Goal: Task Accomplishment & Management: Manage account settings

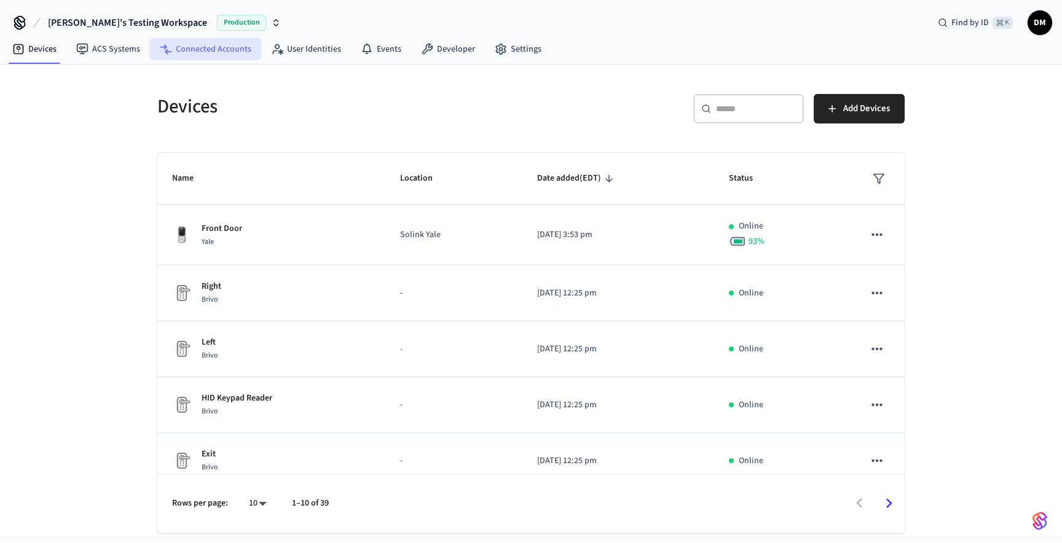
click at [204, 42] on link "Connected Accounts" at bounding box center [205, 49] width 111 height 22
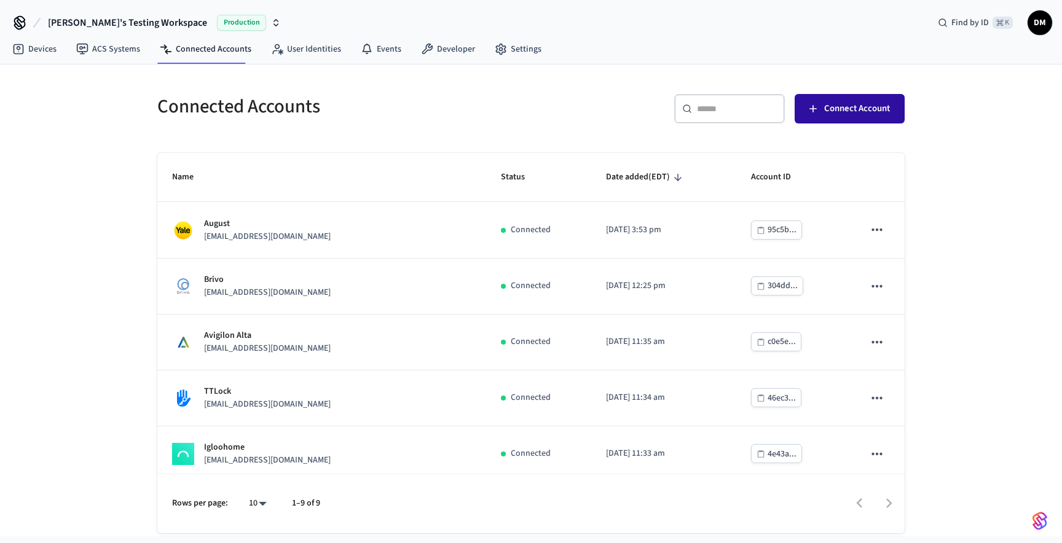
click at [897, 109] on button "Connect Account" at bounding box center [850, 108] width 110 height 29
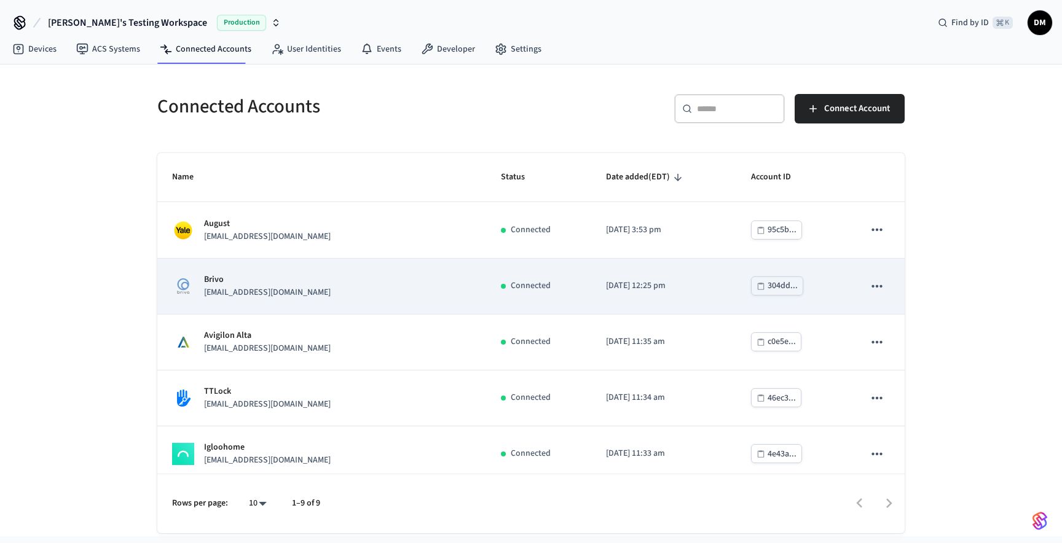
click at [869, 283] on icon "sticky table" at bounding box center [877, 286] width 16 height 16
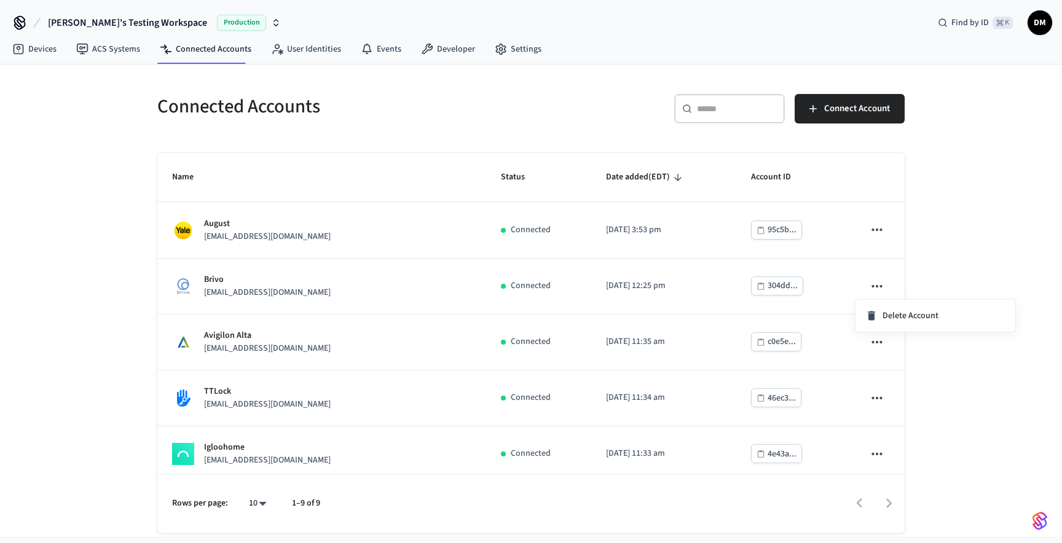
click at [946, 218] on div at bounding box center [531, 271] width 1062 height 543
click at [38, 47] on link "Devices" at bounding box center [34, 49] width 64 height 22
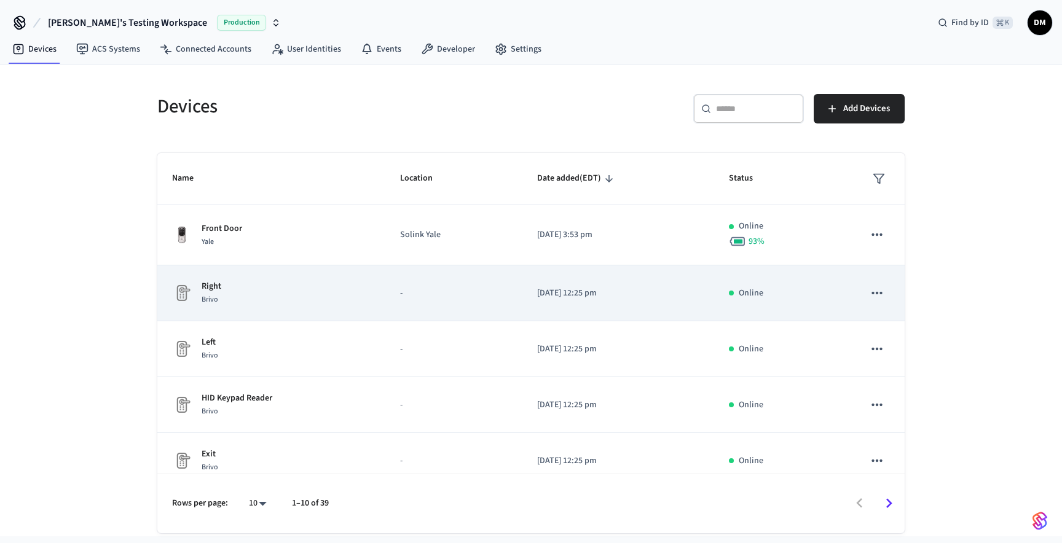
click at [290, 291] on div "Right Brivo" at bounding box center [271, 293] width 198 height 26
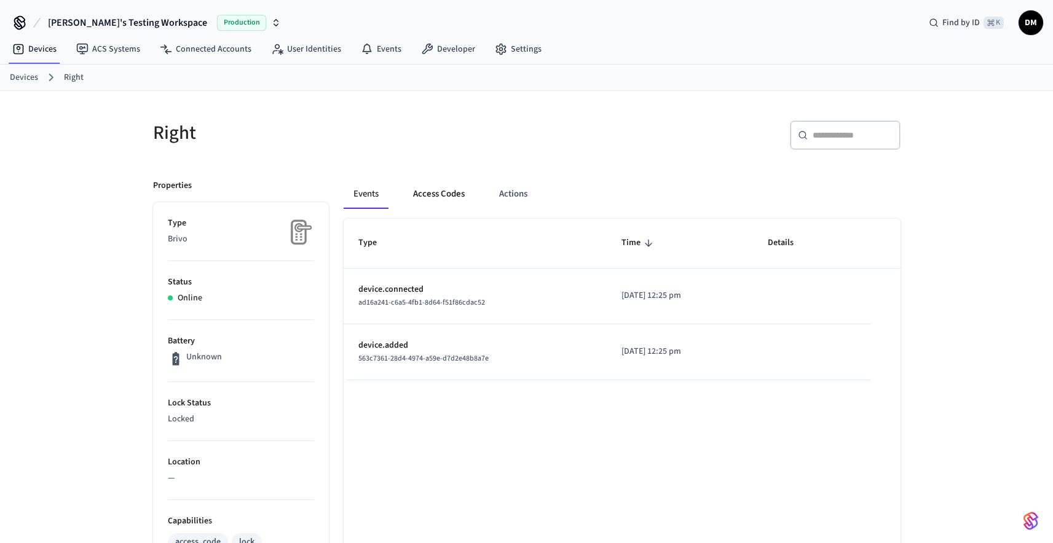
click at [412, 184] on button "Access Codes" at bounding box center [438, 193] width 71 height 29
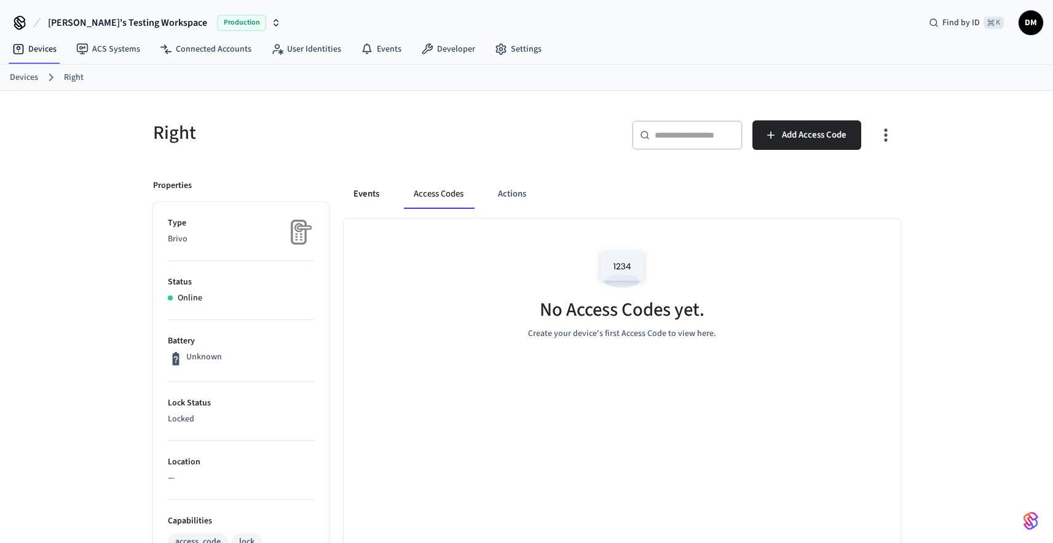
click at [377, 190] on button "Events" at bounding box center [365, 193] width 45 height 29
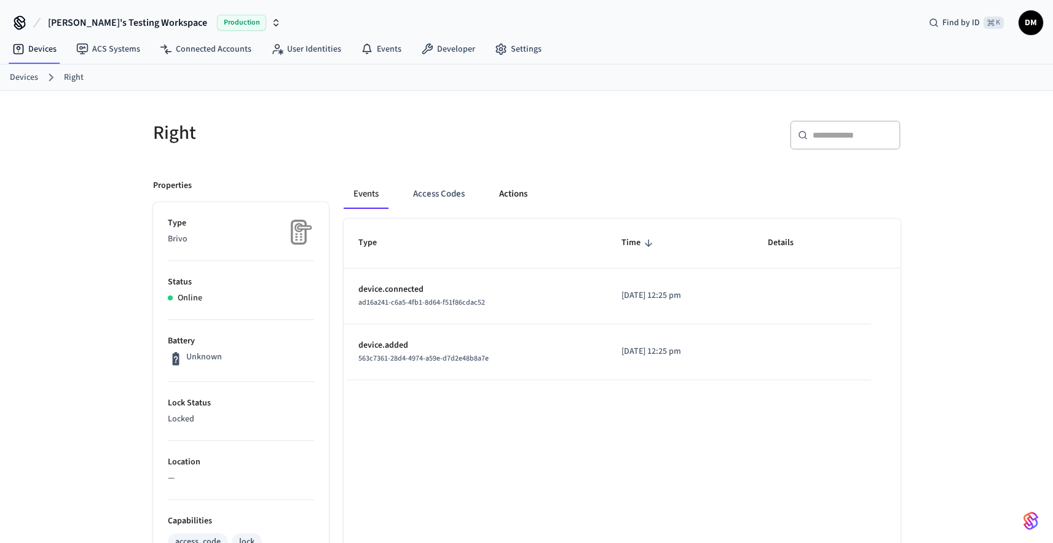
drag, startPoint x: 511, startPoint y: 179, endPoint x: 511, endPoint y: 200, distance: 20.3
click at [511, 188] on button "Actions" at bounding box center [513, 193] width 48 height 29
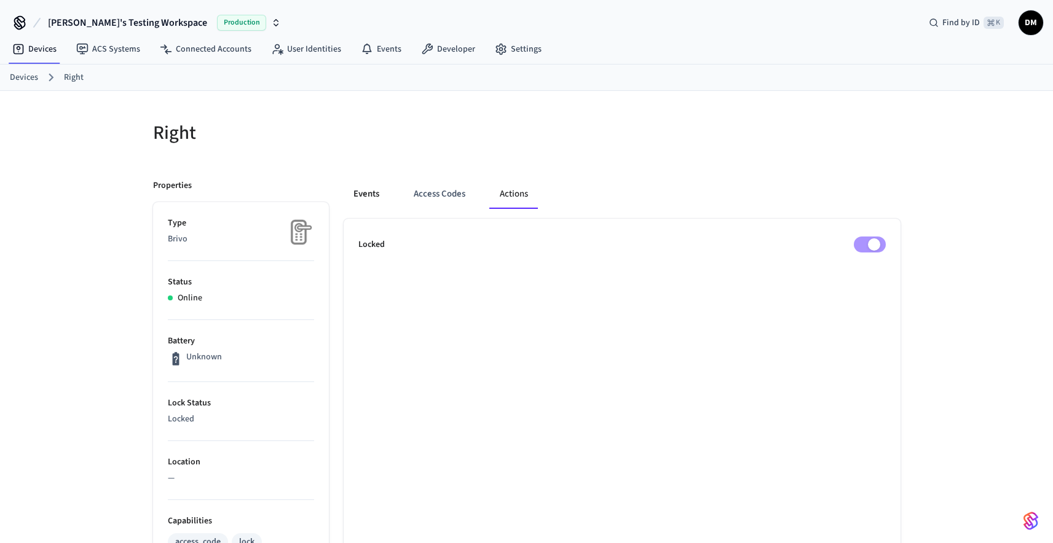
click at [371, 190] on button "Events" at bounding box center [365, 193] width 45 height 29
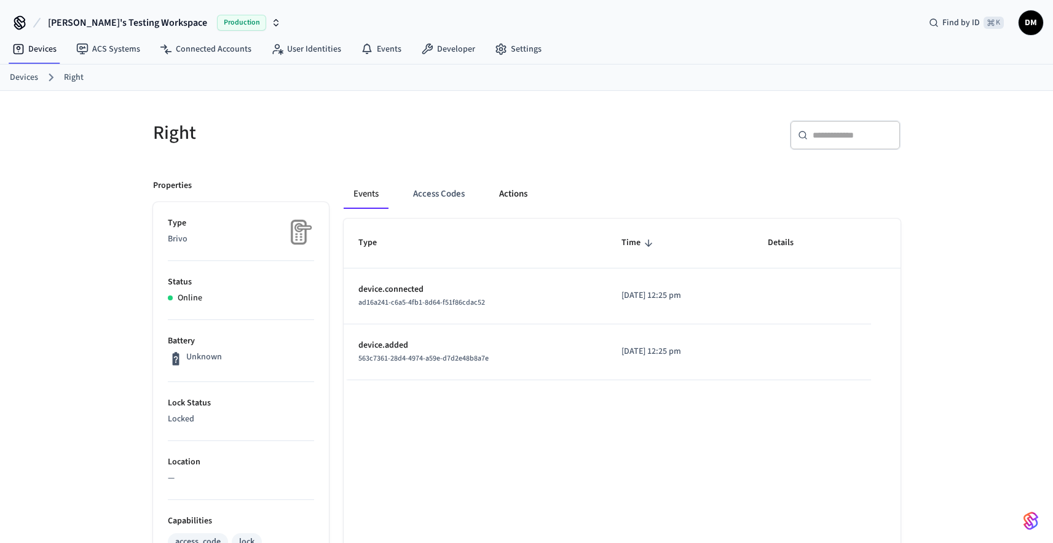
click at [495, 186] on button "Actions" at bounding box center [513, 193] width 48 height 29
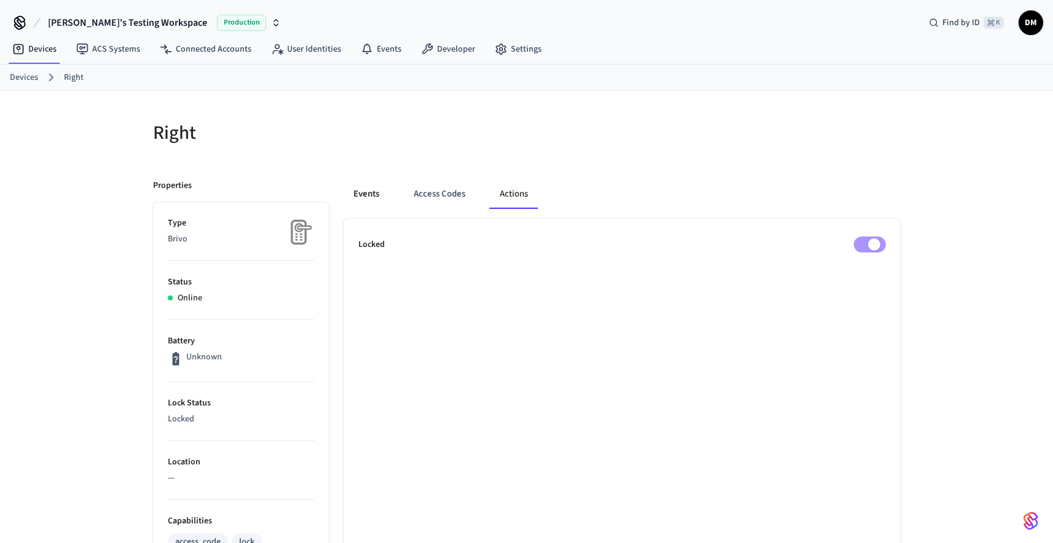
click at [365, 193] on button "Events" at bounding box center [365, 193] width 45 height 29
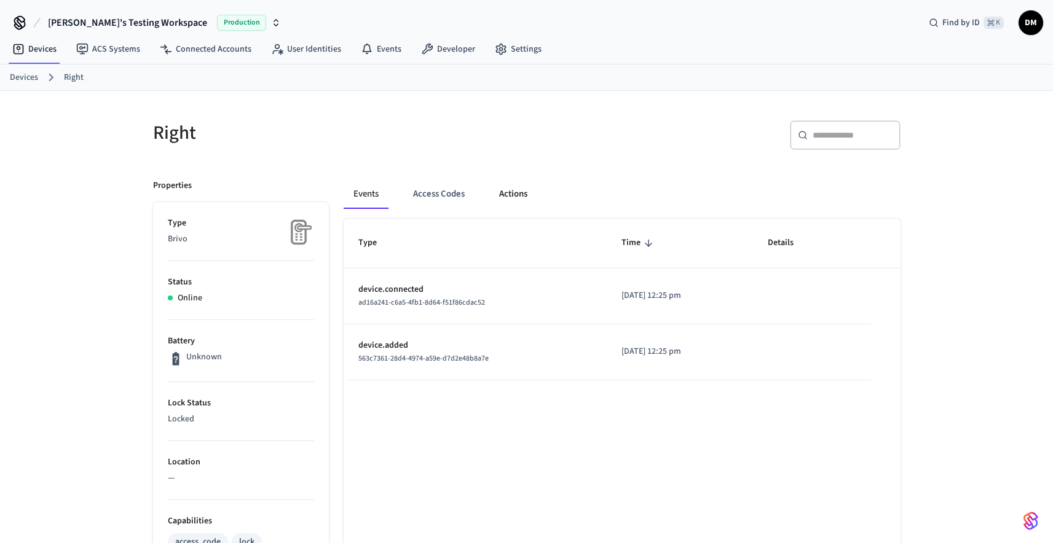
click at [505, 196] on button "Actions" at bounding box center [513, 193] width 48 height 29
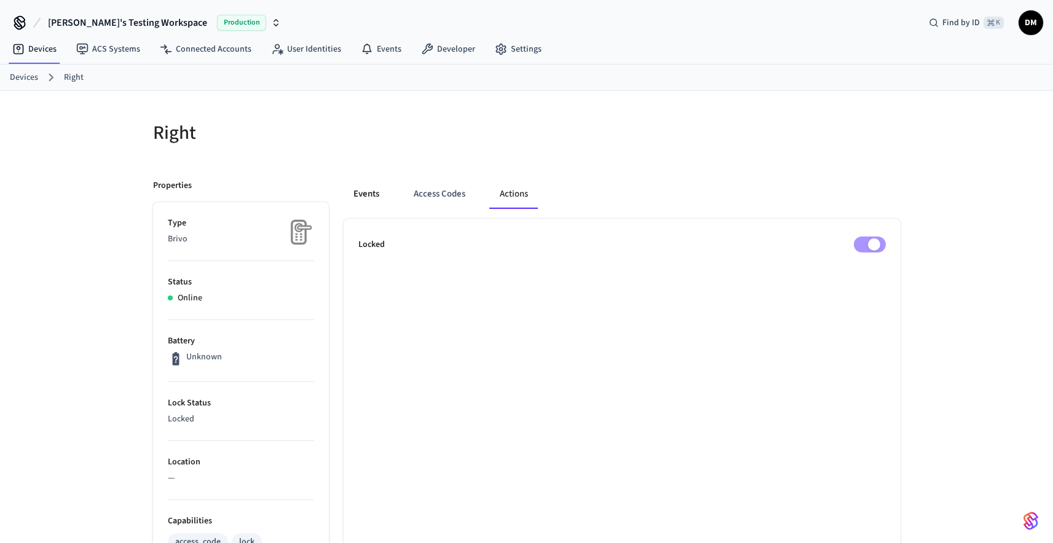
click at [362, 193] on button "Events" at bounding box center [365, 193] width 45 height 29
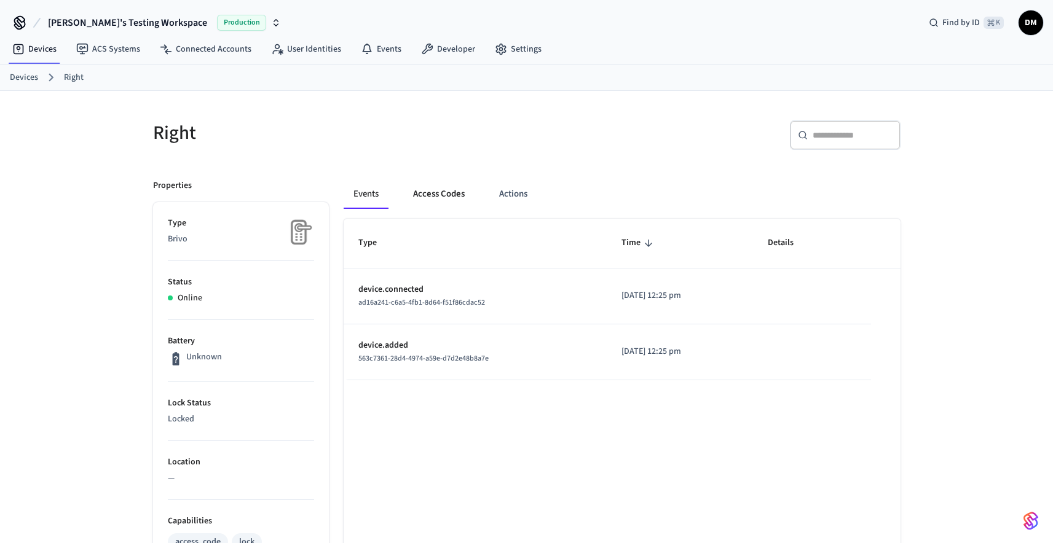
click at [459, 193] on button "Access Codes" at bounding box center [438, 193] width 71 height 29
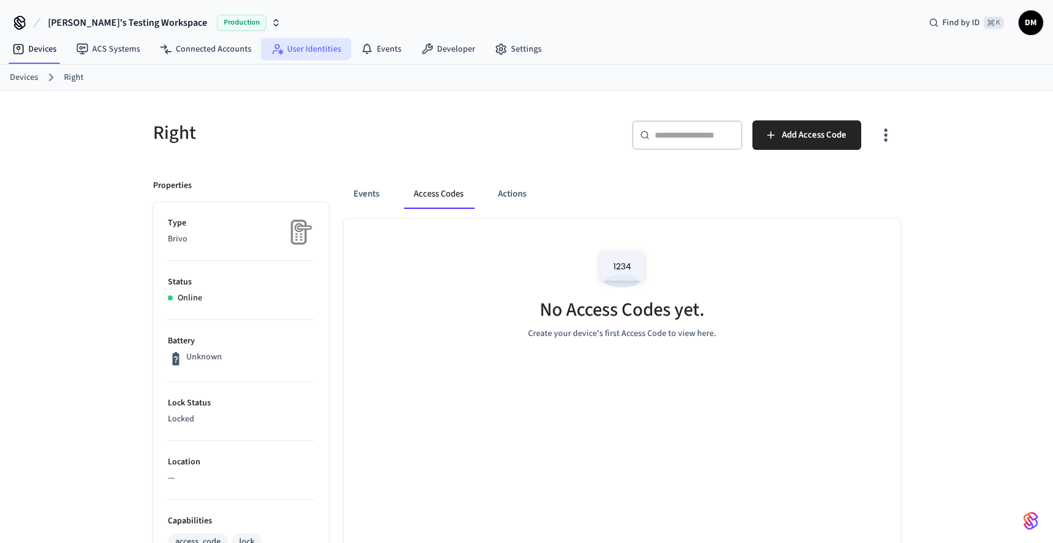
click at [307, 52] on link "User Identities" at bounding box center [306, 49] width 90 height 22
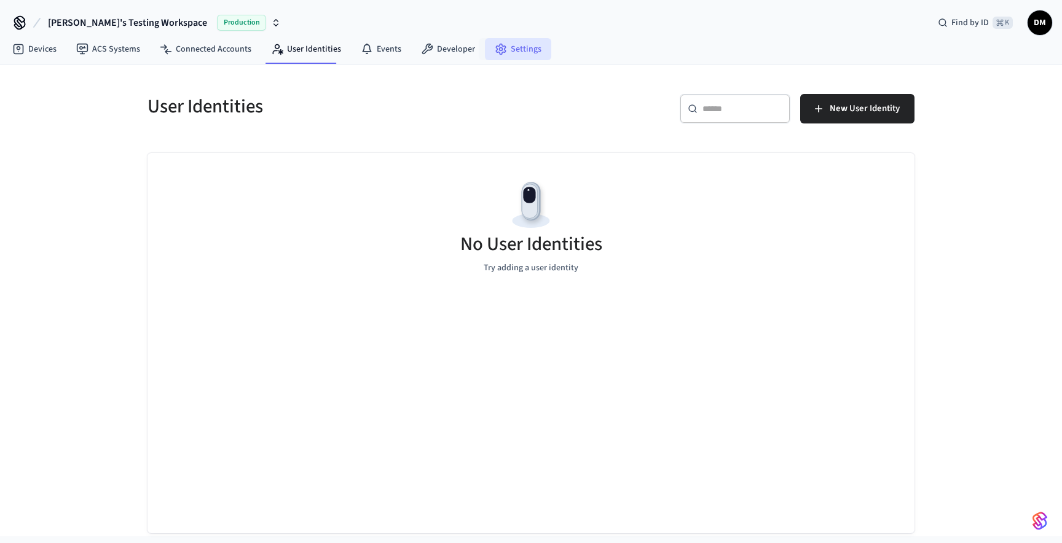
click at [524, 45] on link "Settings" at bounding box center [518, 49] width 66 height 22
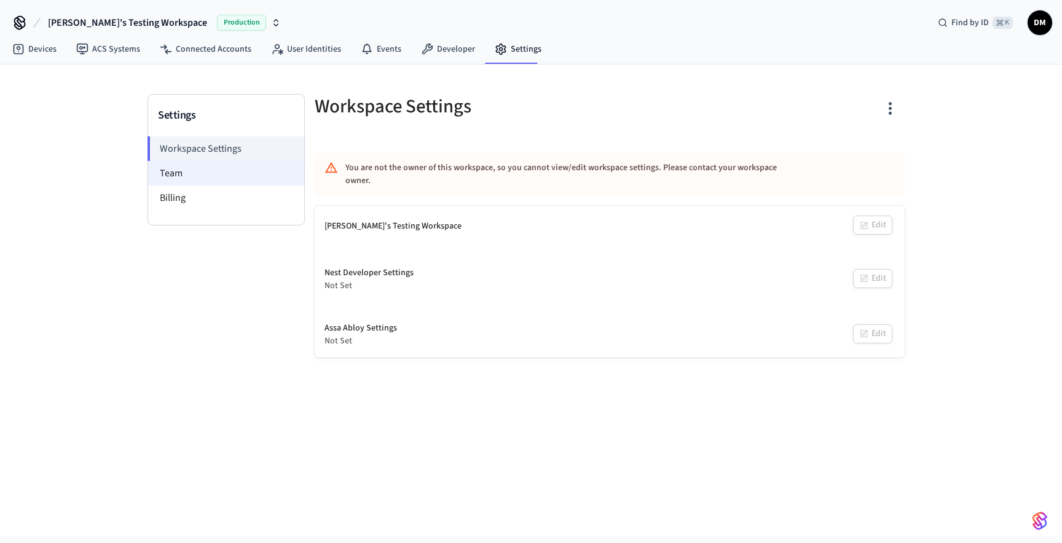
click at [224, 176] on li "Team" at bounding box center [226, 173] width 156 height 25
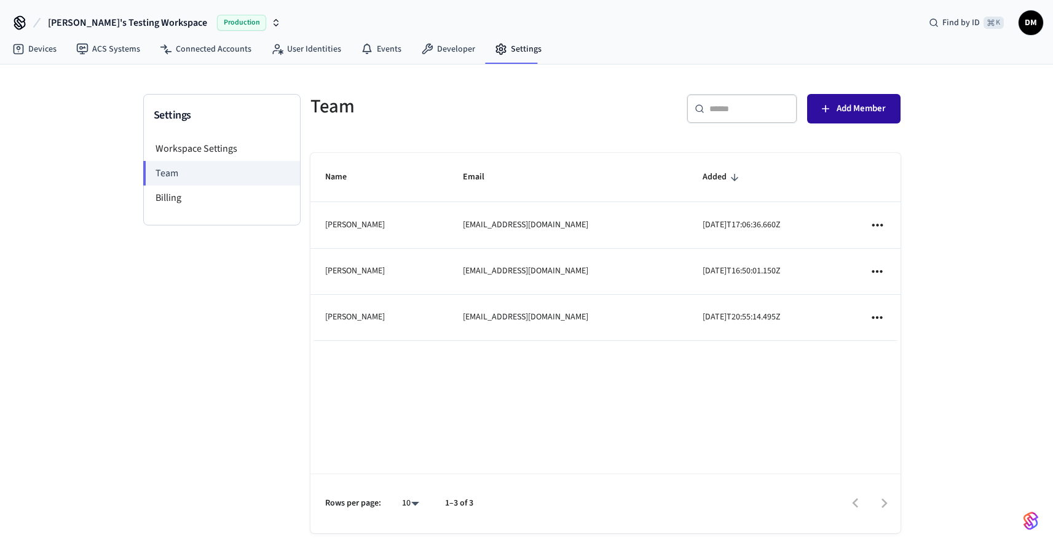
click at [872, 101] on span "Add Member" at bounding box center [860, 109] width 49 height 16
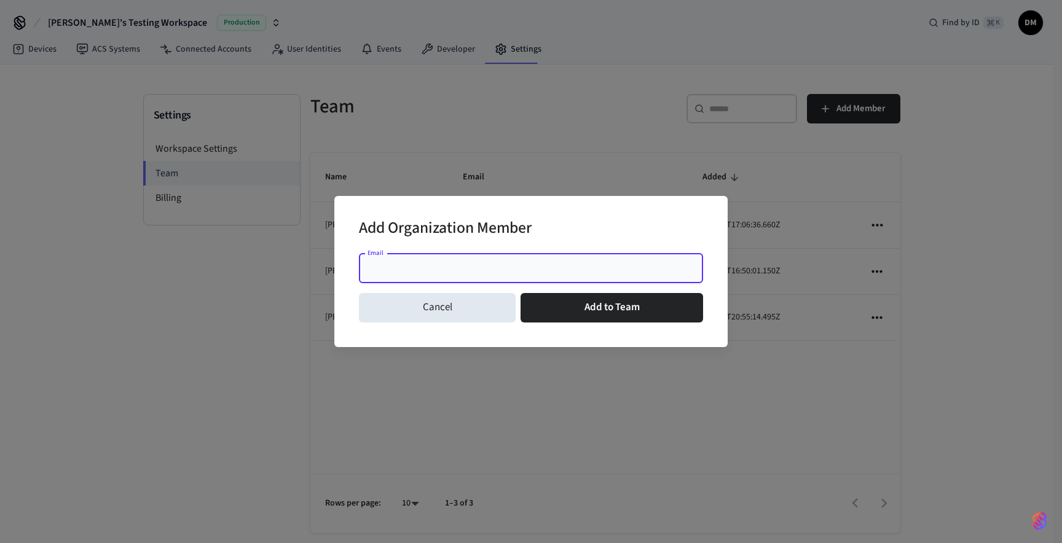
click at [578, 267] on input "Email" at bounding box center [530, 268] width 329 height 12
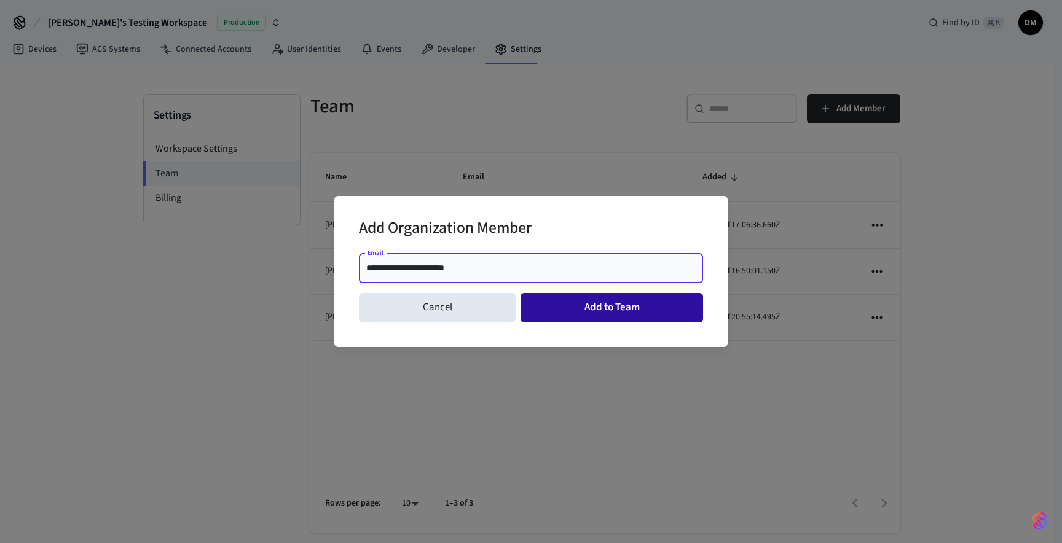
type input "**********"
click at [676, 315] on button "Add to Team" at bounding box center [611, 307] width 183 height 29
